Goal: Task Accomplishment & Management: Complete application form

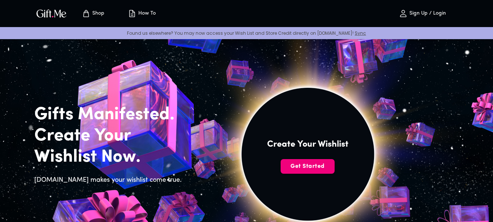
click at [309, 166] on span "Get Started" at bounding box center [308, 166] width 54 height 8
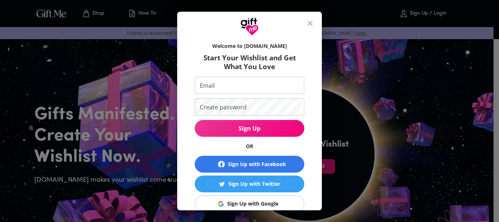
click at [267, 88] on input "Email" at bounding box center [248, 85] width 107 height 17
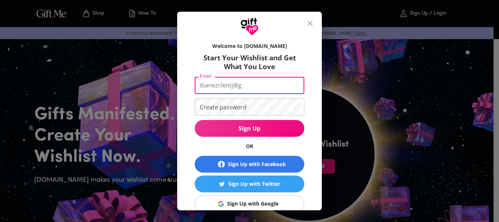
type input "ibanezclentj@g"
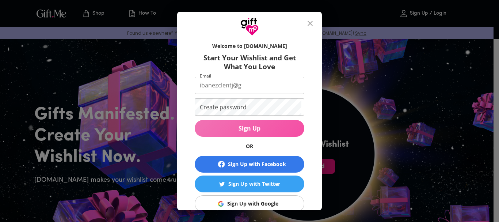
click at [283, 129] on span "Sign Up" at bounding box center [250, 128] width 110 height 8
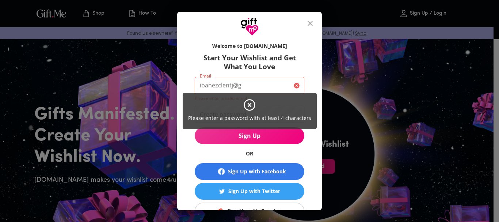
click at [295, 81] on div "Please enter a password with at least 4 characters" at bounding box center [249, 111] width 499 height 222
click at [294, 83] on div "Please enter a password with at least 4 characters" at bounding box center [249, 111] width 499 height 222
drag, startPoint x: 319, startPoint y: 78, endPoint x: 319, endPoint y: 86, distance: 8.4
click at [319, 85] on div "Please enter a password with at least 4 characters" at bounding box center [249, 111] width 499 height 222
click at [262, 170] on div "Please enter a password with at least 4 characters" at bounding box center [249, 111] width 499 height 222
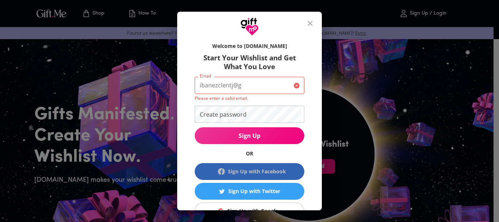
click at [263, 170] on div "Sign Up with Facebook" at bounding box center [257, 171] width 58 height 8
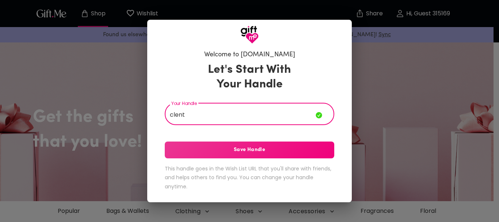
type input "clent"
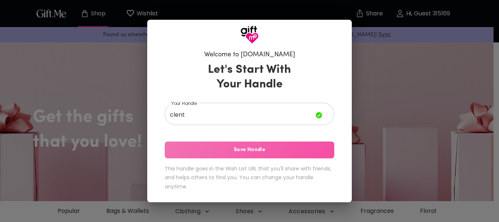
click at [295, 148] on span "Save Handle" at bounding box center [249, 150] width 169 height 8
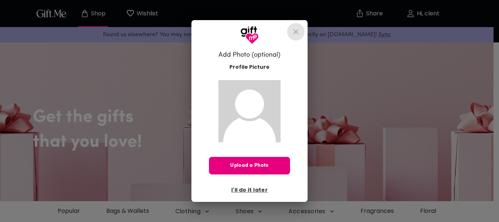
click at [293, 34] on icon "close" at bounding box center [295, 31] width 5 height 5
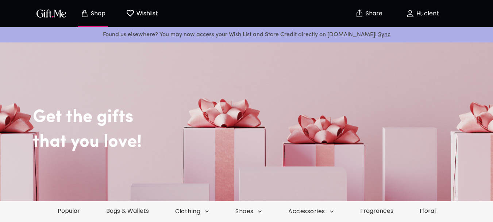
click at [370, 15] on p "Share" at bounding box center [373, 14] width 19 height 6
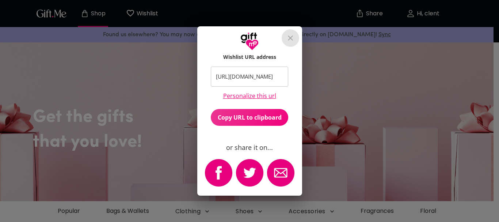
click at [291, 38] on icon "close" at bounding box center [290, 37] width 5 height 5
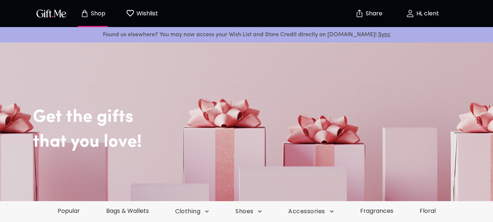
click at [372, 13] on p "Share" at bounding box center [373, 14] width 19 height 6
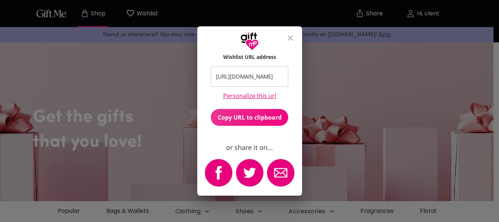
click at [291, 37] on icon "close" at bounding box center [290, 37] width 5 height 5
